Goal: Information Seeking & Learning: Learn about a topic

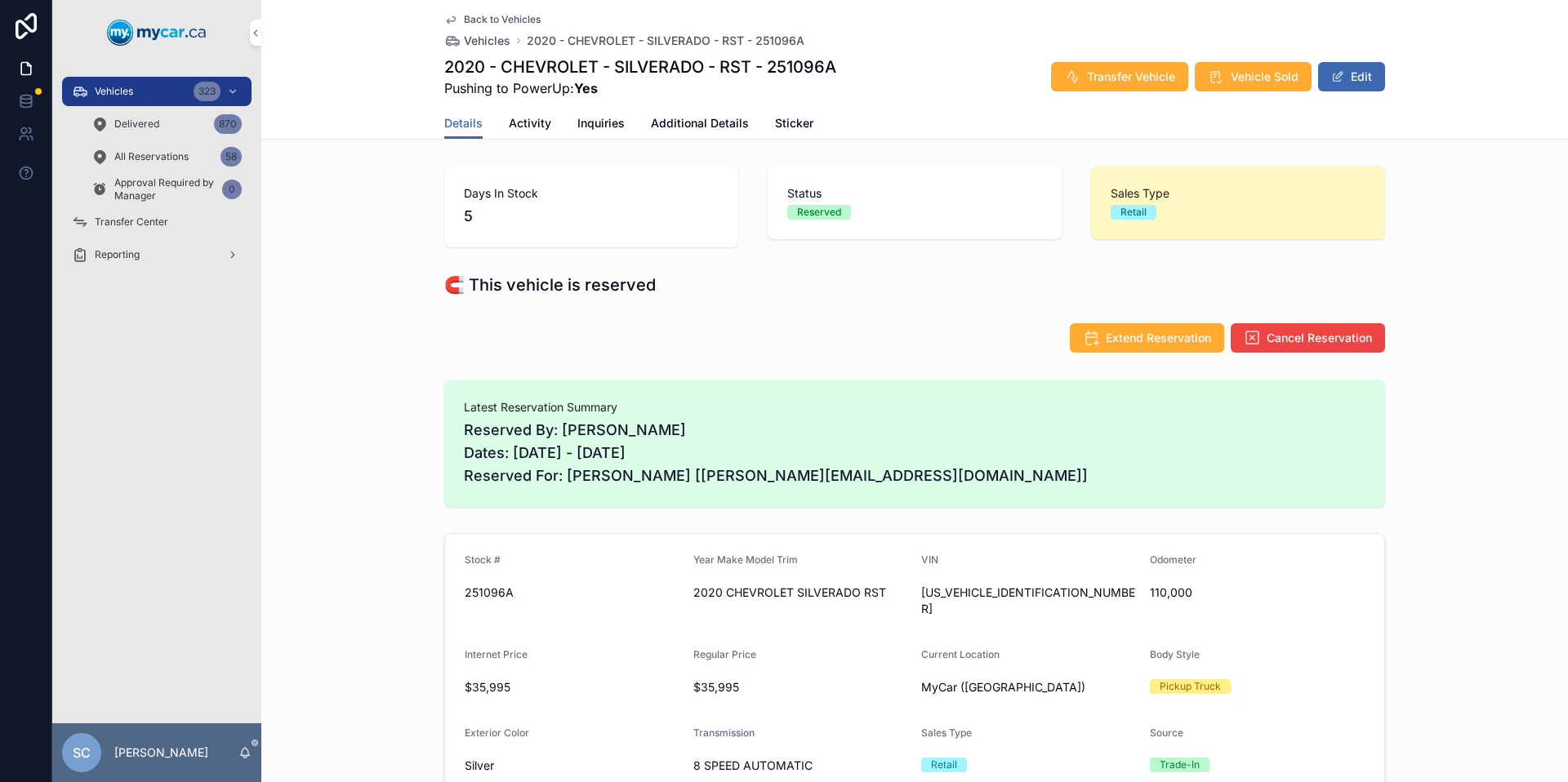
scroll to position [402, 0]
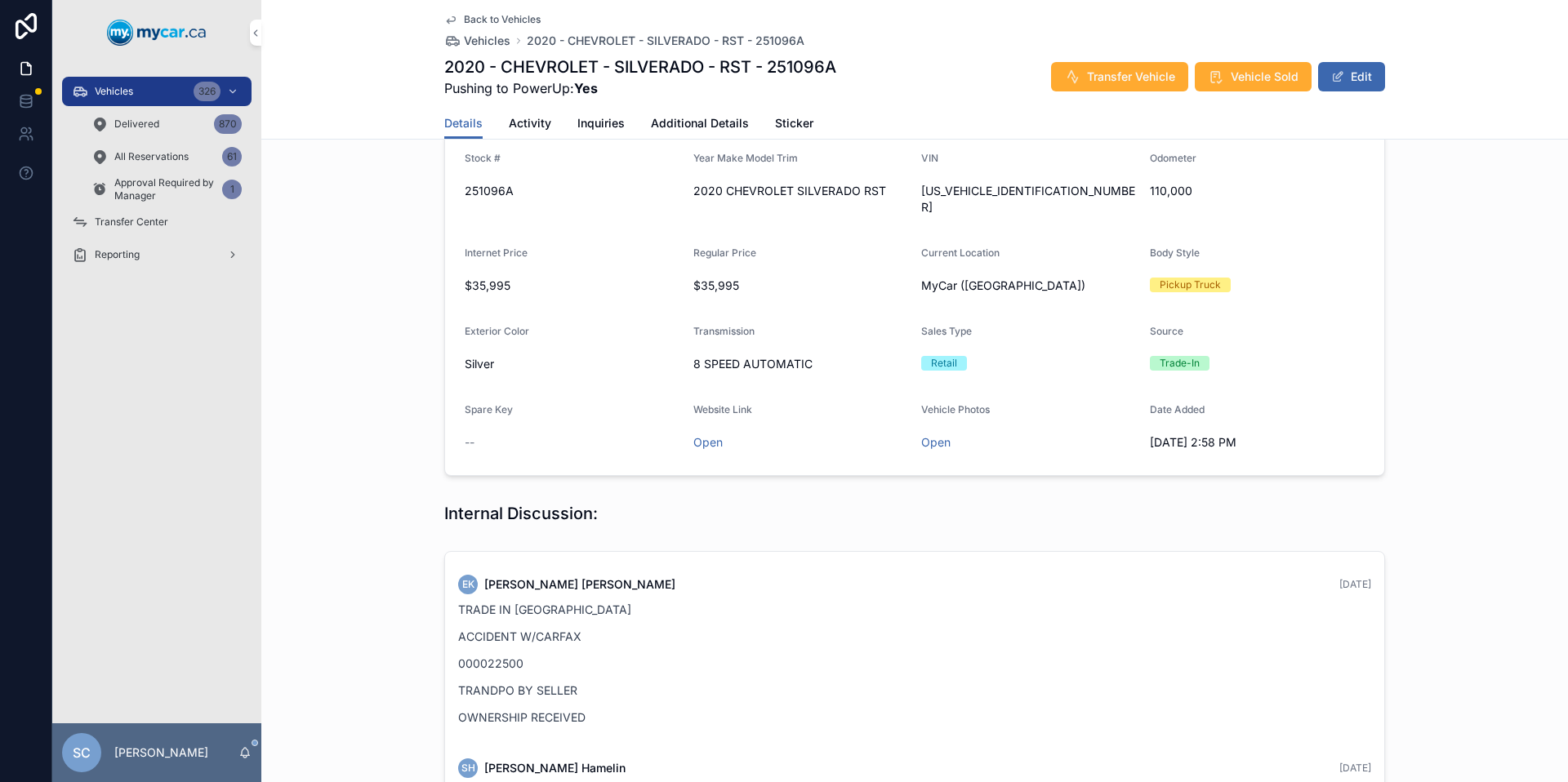
click at [136, 95] on div "Vehicles 326" at bounding box center [157, 92] width 170 height 26
